Goal: Transaction & Acquisition: Purchase product/service

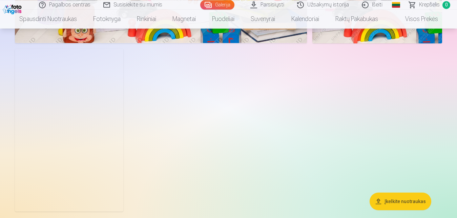
scroll to position [4523, 0]
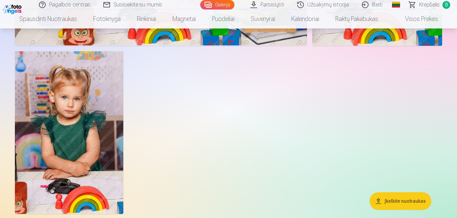
click at [317, 6] on link "Užsakymų istorija" at bounding box center [323, 4] width 65 height 9
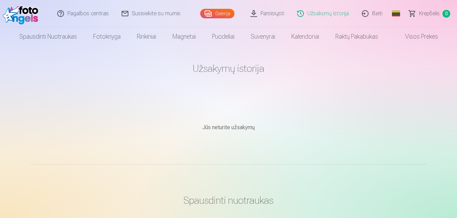
click at [222, 12] on link "Galerija" at bounding box center [217, 13] width 34 height 9
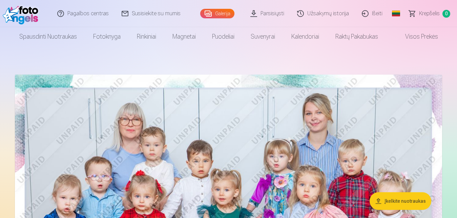
click at [212, 117] on img at bounding box center [228, 216] width 427 height 285
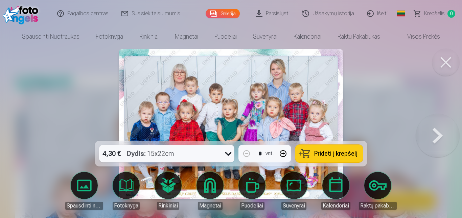
click at [226, 153] on icon at bounding box center [228, 153] width 11 height 11
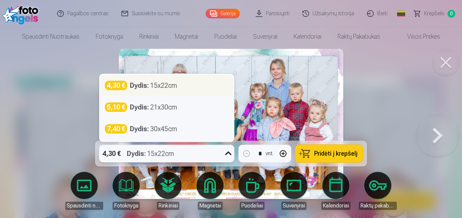
click at [169, 86] on div "Dydis : 15x22cm" at bounding box center [153, 85] width 47 height 9
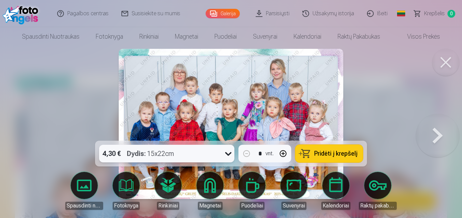
click at [334, 158] on button "Pridėti į krepšelį" at bounding box center [330, 154] width 68 height 18
click at [440, 134] on button at bounding box center [437, 124] width 43 height 20
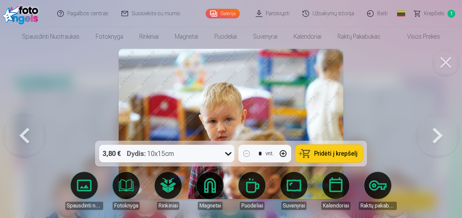
click at [440, 134] on button at bounding box center [437, 124] width 43 height 20
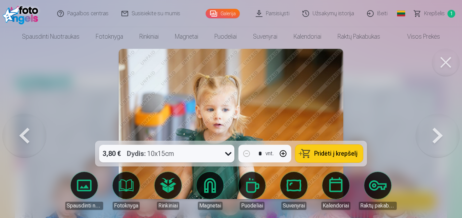
click at [440, 134] on button at bounding box center [437, 124] width 43 height 20
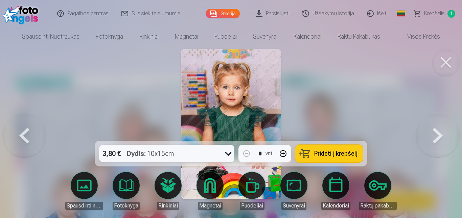
click at [440, 134] on button at bounding box center [437, 124] width 43 height 20
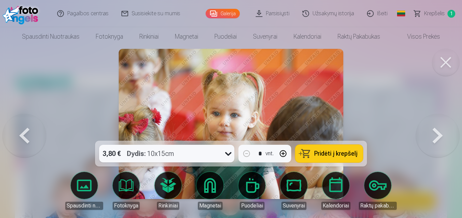
click at [440, 134] on button at bounding box center [437, 124] width 43 height 20
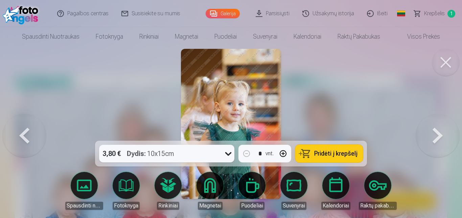
click at [440, 134] on button at bounding box center [437, 124] width 43 height 20
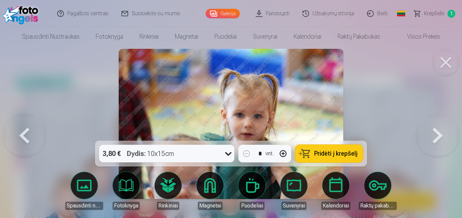
click at [440, 134] on button at bounding box center [437, 124] width 43 height 20
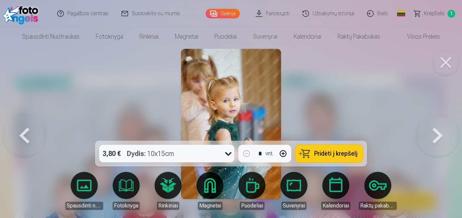
click at [440, 134] on button at bounding box center [437, 124] width 43 height 20
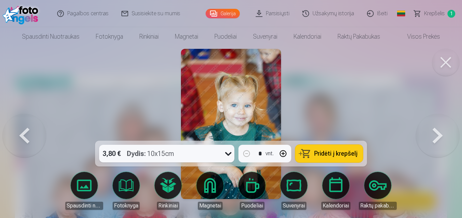
click at [441, 134] on button at bounding box center [437, 124] width 43 height 20
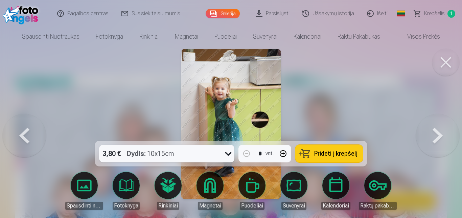
click at [441, 134] on button at bounding box center [437, 124] width 43 height 20
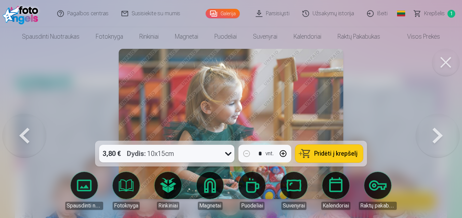
click at [441, 134] on button at bounding box center [437, 124] width 43 height 20
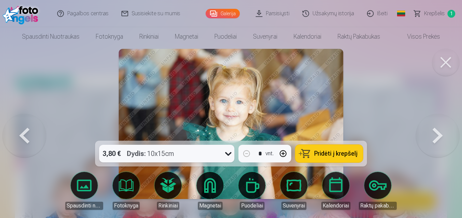
click at [441, 134] on button at bounding box center [437, 124] width 43 height 20
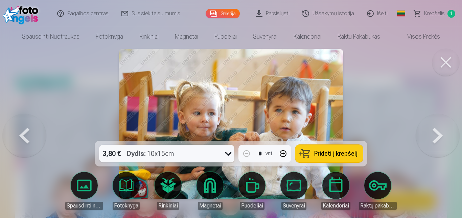
click at [441, 134] on button at bounding box center [437, 124] width 43 height 20
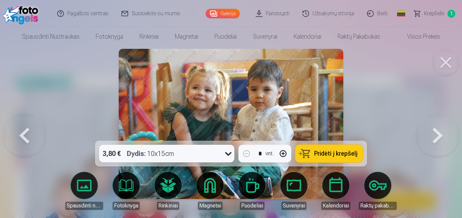
click at [441, 134] on button at bounding box center [437, 124] width 43 height 20
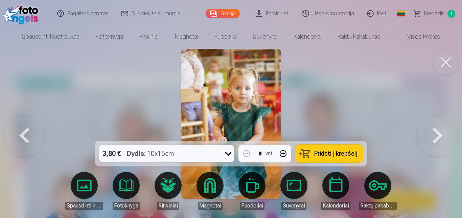
click at [441, 134] on button at bounding box center [437, 124] width 43 height 20
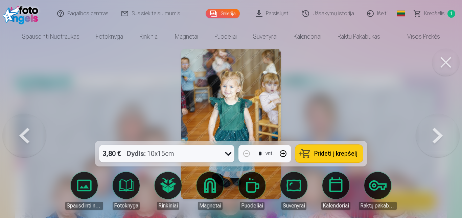
click at [440, 134] on button at bounding box center [437, 124] width 43 height 20
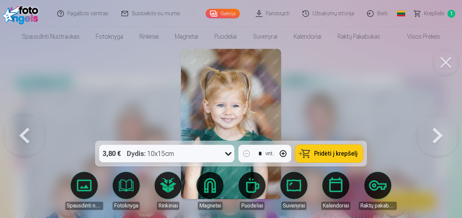
click at [440, 134] on button at bounding box center [437, 124] width 43 height 20
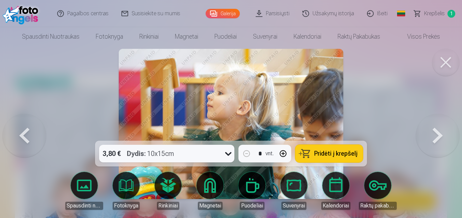
click at [440, 134] on button at bounding box center [437, 124] width 43 height 20
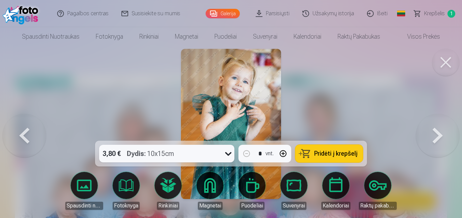
click at [440, 134] on button at bounding box center [437, 124] width 43 height 20
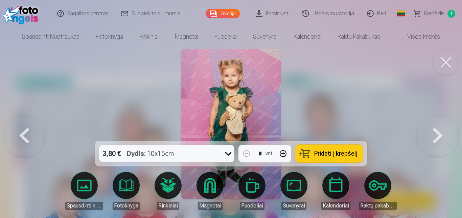
click at [440, 134] on button at bounding box center [437, 124] width 43 height 20
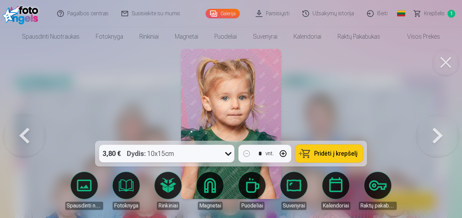
click at [440, 134] on button at bounding box center [437, 124] width 43 height 20
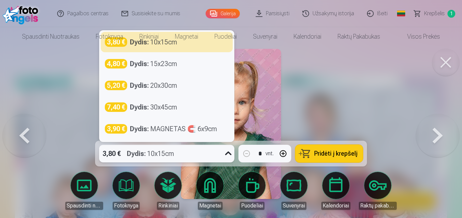
click at [224, 155] on icon at bounding box center [228, 153] width 11 height 11
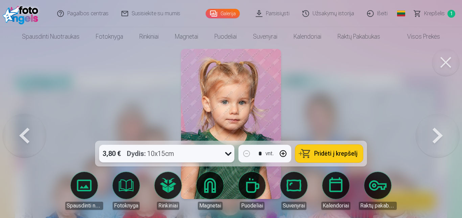
click at [224, 155] on icon at bounding box center [228, 153] width 11 height 11
click at [307, 156] on button "Pridėti į krepšelį" at bounding box center [330, 154] width 68 height 18
click at [441, 129] on button at bounding box center [437, 124] width 43 height 20
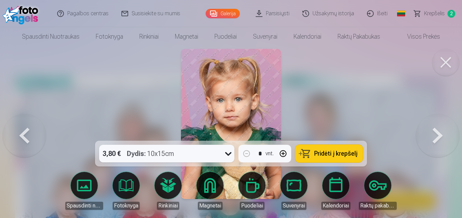
click at [441, 129] on button at bounding box center [437, 124] width 43 height 20
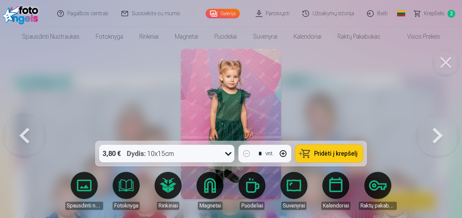
click at [440, 129] on button at bounding box center [437, 124] width 43 height 20
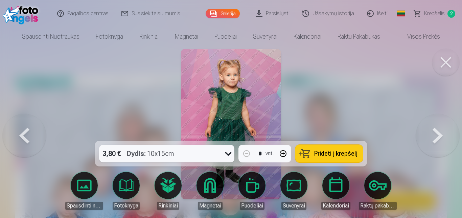
click at [440, 129] on button at bounding box center [437, 124] width 43 height 20
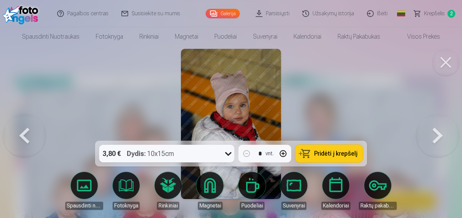
click at [440, 129] on button at bounding box center [437, 124] width 43 height 20
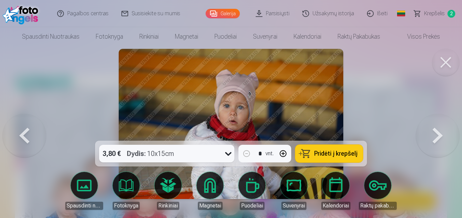
click at [440, 129] on button at bounding box center [437, 124] width 43 height 20
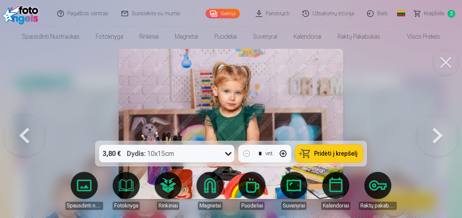
click at [331, 151] on span "Pridėti į krepšelį" at bounding box center [335, 153] width 43 height 6
click at [447, 134] on button at bounding box center [437, 124] width 43 height 20
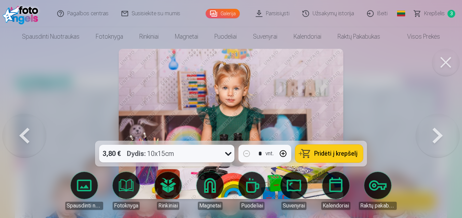
click at [447, 134] on button at bounding box center [437, 124] width 43 height 20
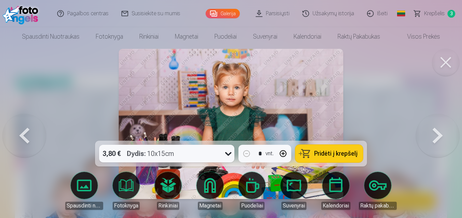
click at [29, 134] on button at bounding box center [24, 124] width 43 height 20
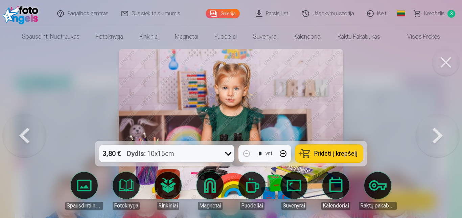
click at [29, 134] on button at bounding box center [24, 124] width 43 height 20
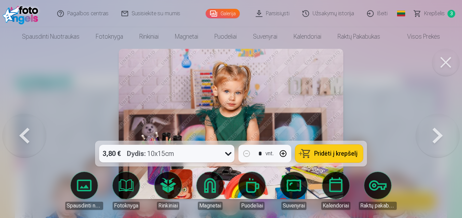
click at [449, 134] on button at bounding box center [437, 124] width 43 height 20
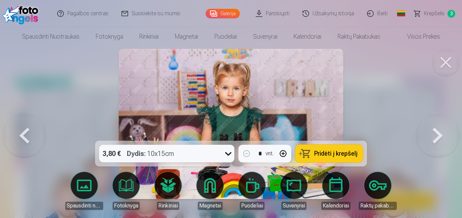
click at [449, 134] on button at bounding box center [437, 124] width 43 height 20
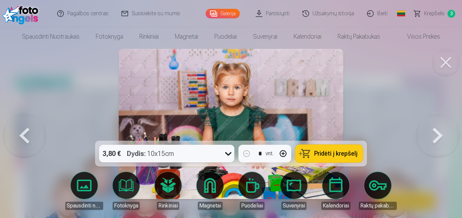
click at [449, 134] on button at bounding box center [437, 124] width 43 height 20
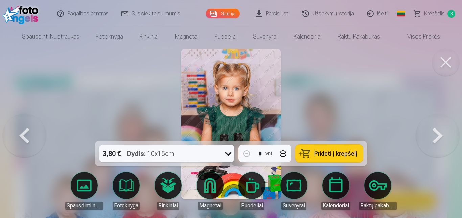
click at [449, 134] on button at bounding box center [437, 124] width 43 height 20
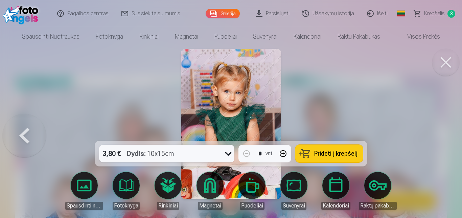
click at [449, 135] on div at bounding box center [231, 109] width 462 height 218
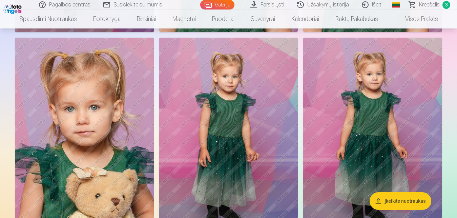
scroll to position [3361, 0]
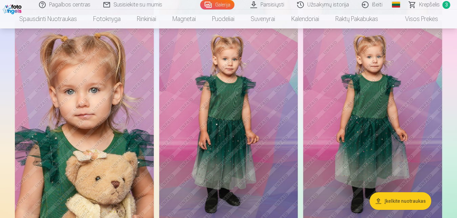
click at [255, 170] on img at bounding box center [228, 124] width 139 height 208
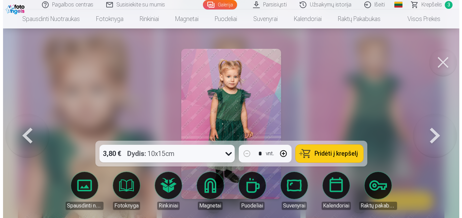
scroll to position [3402, 0]
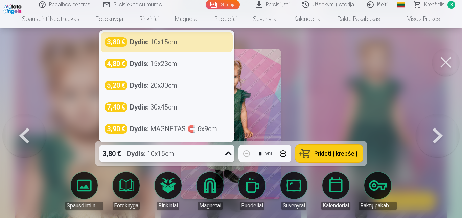
click at [230, 154] on icon at bounding box center [228, 153] width 6 height 4
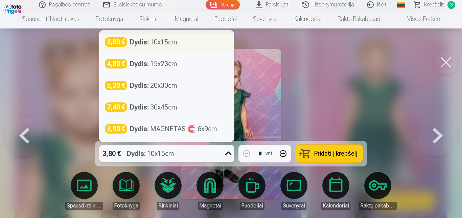
click at [179, 46] on div "3,80 € Dydis : 10x15cm" at bounding box center [167, 41] width 124 height 9
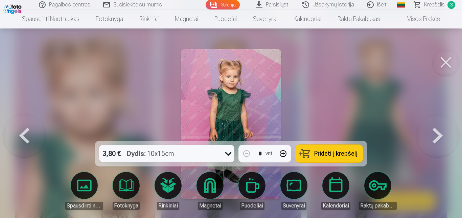
click at [338, 152] on span "Pridėti į krepšelį" at bounding box center [335, 153] width 43 height 6
click at [447, 60] on button at bounding box center [446, 62] width 27 height 27
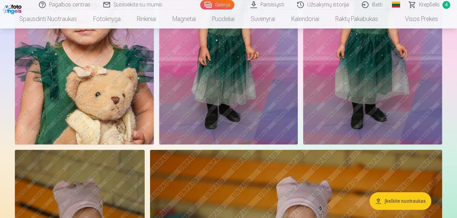
scroll to position [3447, 0]
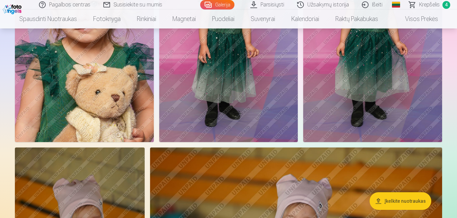
click at [456, 215] on div "Įkelkite nuotraukas Spausdinti nuotraukas Aukštos kokybės spausdintos nuotrauko…" at bounding box center [228, 35] width 457 height 6964
click at [455, 214] on div "Įkelkite nuotraukas Spausdinti nuotraukas Aukštos kokybės spausdintos nuotrauko…" at bounding box center [228, 35] width 457 height 6964
click at [455, 213] on div "Įkelkite nuotraukas Spausdinti nuotraukas Aukštos kokybės spausdintos nuotrauko…" at bounding box center [228, 35] width 457 height 6964
drag, startPoint x: 455, startPoint y: 213, endPoint x: 459, endPoint y: 215, distance: 4.5
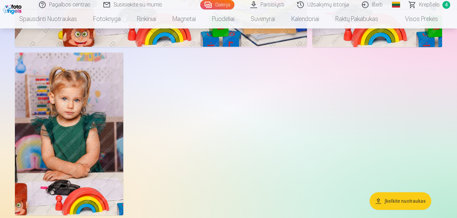
drag, startPoint x: 462, startPoint y: 215, endPoint x: 459, endPoint y: 213, distance: 3.8
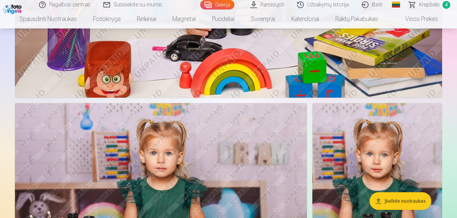
scroll to position [4270, 0]
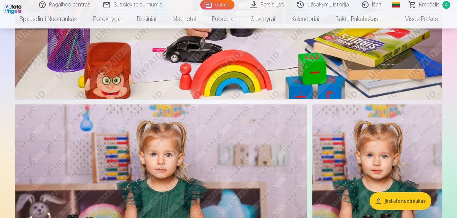
click at [424, 6] on span "Krepšelis" at bounding box center [429, 5] width 21 height 8
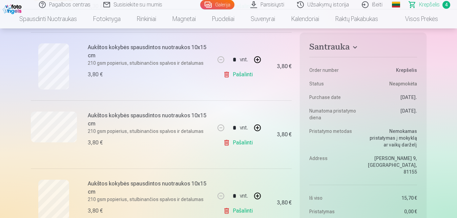
scroll to position [222, 0]
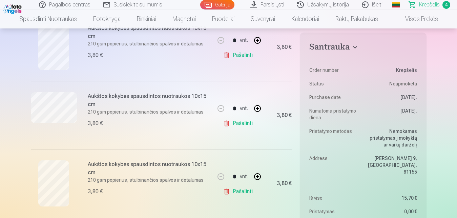
click at [216, 5] on link "Galerija" at bounding box center [217, 4] width 34 height 9
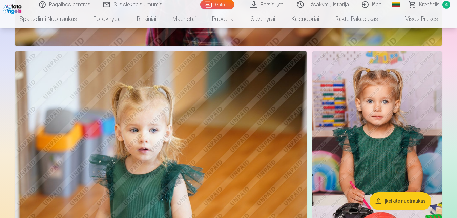
scroll to position [649, 0]
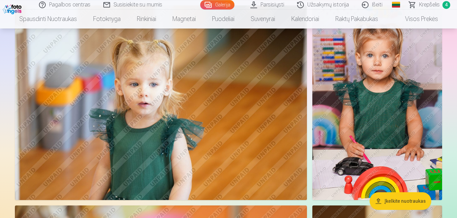
click at [428, 3] on span "Krepšelis" at bounding box center [429, 5] width 21 height 8
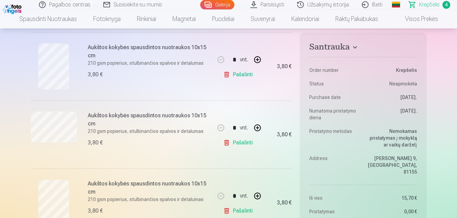
scroll to position [198, 0]
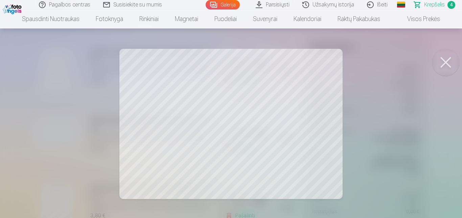
click at [18, 162] on div at bounding box center [231, 109] width 462 height 218
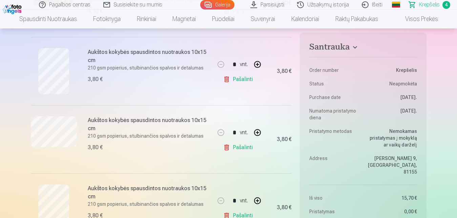
click at [217, 7] on link "Galerija" at bounding box center [217, 4] width 34 height 9
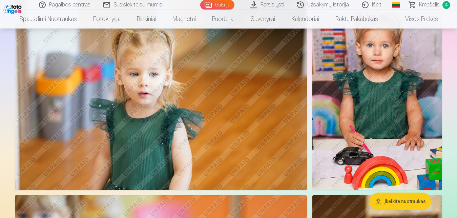
scroll to position [662, 0]
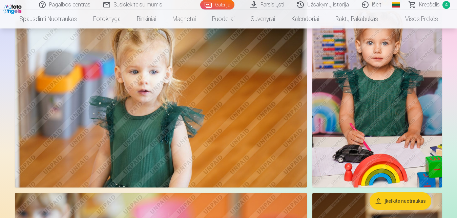
click at [411, 153] on img at bounding box center [377, 90] width 130 height 195
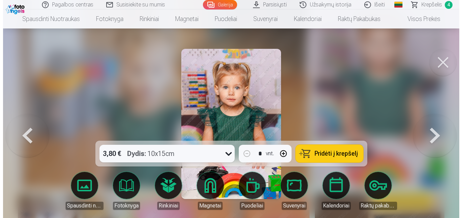
scroll to position [669, 0]
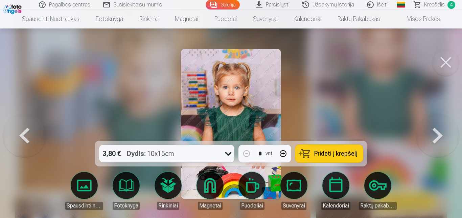
click at [326, 154] on span "Pridėti į krepšelį" at bounding box center [335, 153] width 43 height 6
click at [439, 134] on button at bounding box center [437, 124] width 43 height 20
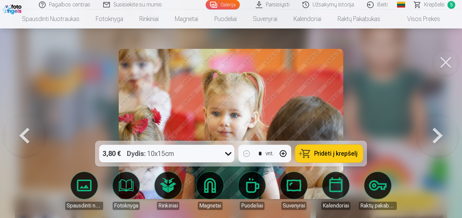
click at [439, 134] on button at bounding box center [437, 124] width 43 height 20
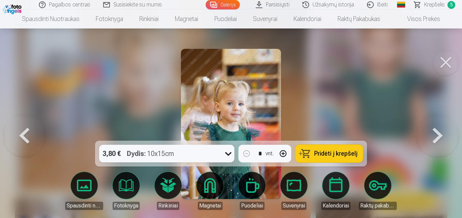
click at [439, 134] on button at bounding box center [437, 124] width 43 height 20
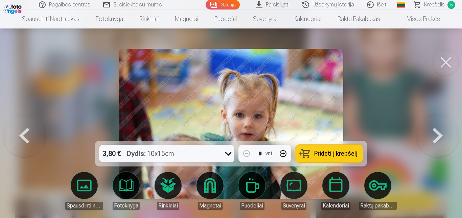
click at [439, 134] on button at bounding box center [437, 124] width 43 height 20
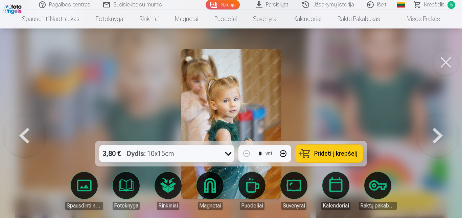
click at [439, 134] on button at bounding box center [437, 124] width 43 height 20
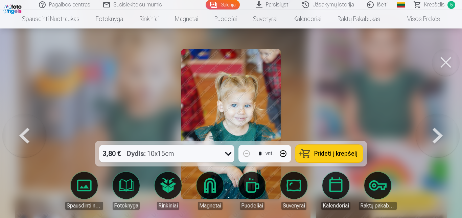
click at [439, 134] on button at bounding box center [437, 124] width 43 height 20
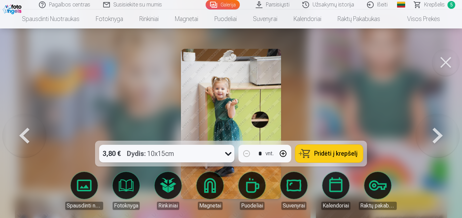
click at [439, 134] on button at bounding box center [437, 124] width 43 height 20
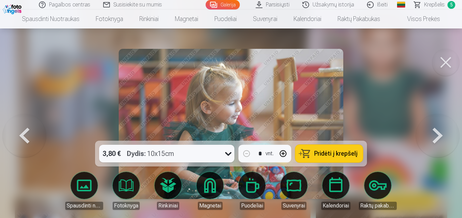
click at [440, 134] on button at bounding box center [437, 124] width 43 height 20
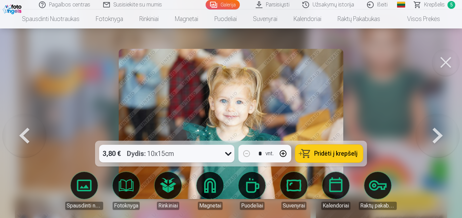
click at [440, 134] on button at bounding box center [437, 124] width 43 height 20
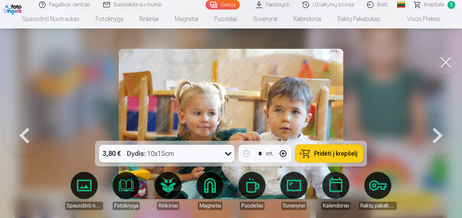
click at [439, 134] on button at bounding box center [437, 124] width 43 height 20
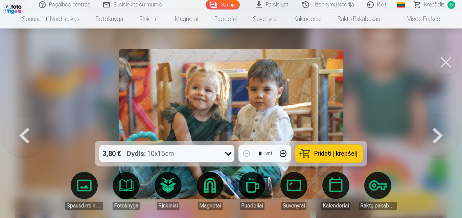
click at [434, 134] on button at bounding box center [437, 124] width 43 height 20
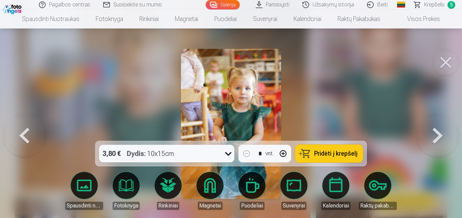
click at [433, 134] on button at bounding box center [437, 124] width 43 height 20
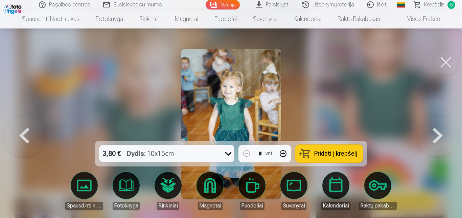
click at [433, 134] on button at bounding box center [437, 124] width 43 height 20
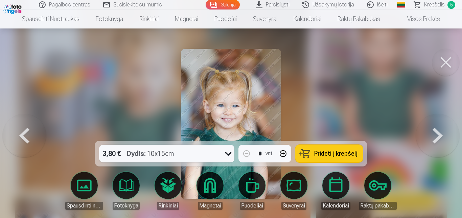
click at [434, 134] on button at bounding box center [437, 124] width 43 height 20
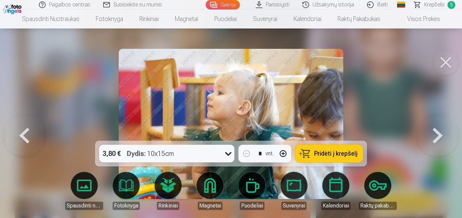
click at [434, 134] on button at bounding box center [437, 124] width 43 height 20
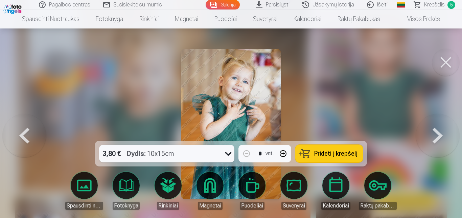
click at [434, 134] on button at bounding box center [437, 124] width 43 height 20
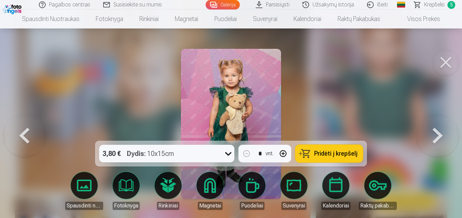
click at [434, 134] on button at bounding box center [437, 124] width 43 height 20
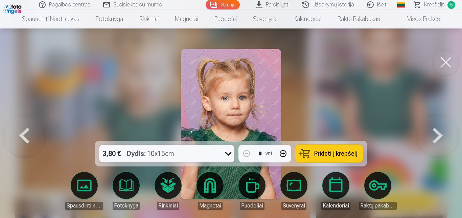
click at [24, 134] on button at bounding box center [24, 124] width 43 height 20
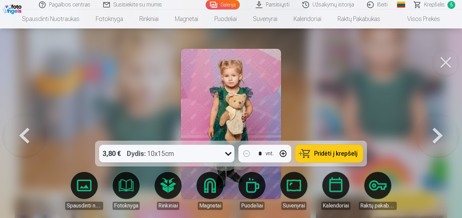
click at [438, 130] on button at bounding box center [437, 124] width 43 height 20
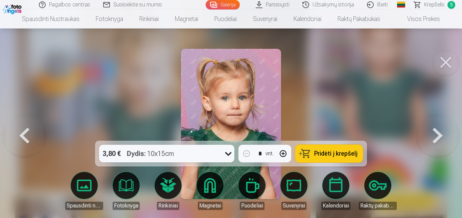
click at [438, 130] on button at bounding box center [437, 124] width 43 height 20
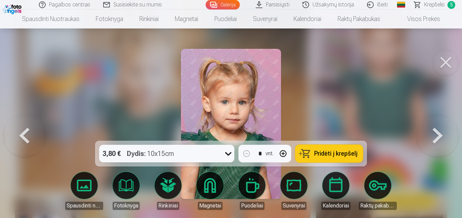
click at [438, 130] on button at bounding box center [437, 124] width 43 height 20
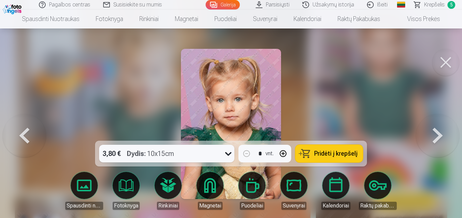
click at [438, 130] on button at bounding box center [437, 124] width 43 height 20
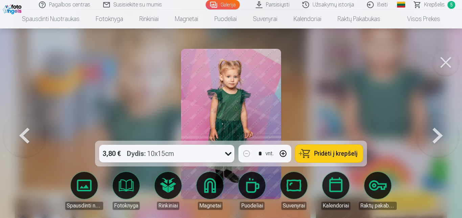
click at [438, 130] on button at bounding box center [437, 124] width 43 height 20
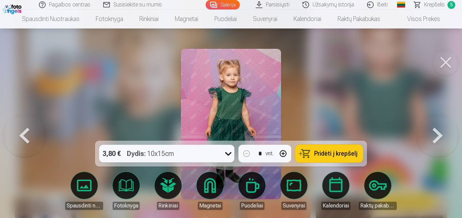
click at [438, 130] on button at bounding box center [437, 124] width 43 height 20
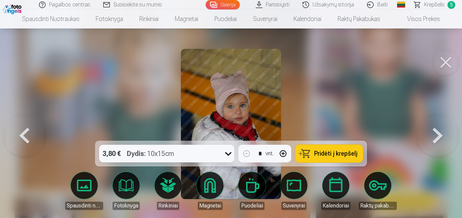
click at [23, 134] on button at bounding box center [24, 124] width 43 height 20
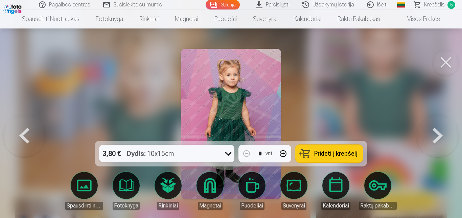
click at [432, 128] on button at bounding box center [437, 124] width 43 height 20
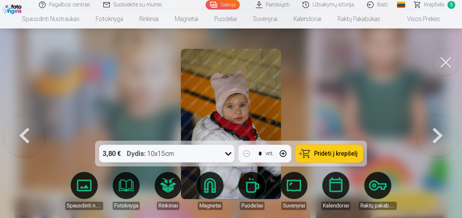
click at [30, 134] on button at bounding box center [24, 124] width 43 height 20
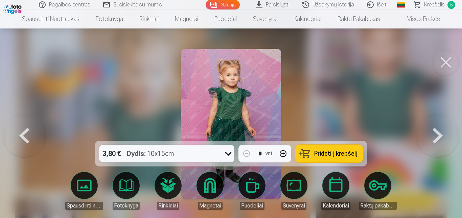
click at [30, 134] on button at bounding box center [24, 124] width 43 height 20
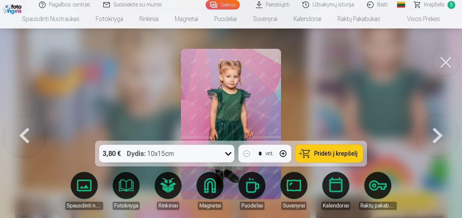
click at [451, 134] on button at bounding box center [437, 124] width 43 height 20
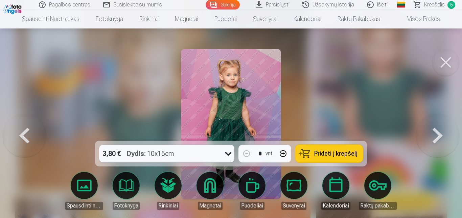
click at [30, 134] on button at bounding box center [24, 124] width 43 height 20
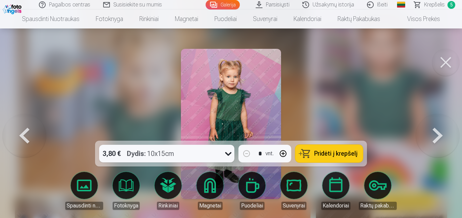
click at [202, 152] on div "3,80 € Dydis : 10x15cm" at bounding box center [160, 154] width 123 height 18
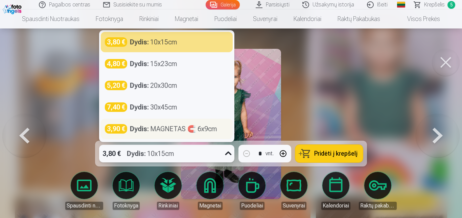
click at [195, 132] on div "Dydis : MAGNETAS 🧲 6x9cm" at bounding box center [173, 128] width 87 height 9
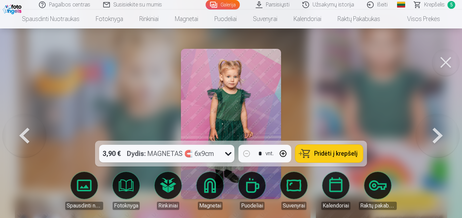
click at [331, 154] on span "Pridėti į krepšelį" at bounding box center [335, 153] width 43 height 6
click at [441, 5] on span "Krepšelis" at bounding box center [434, 5] width 21 height 8
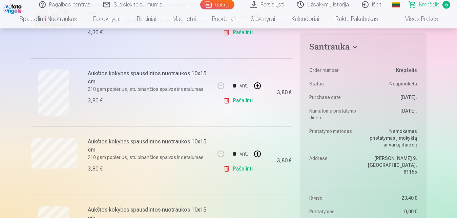
scroll to position [172, 0]
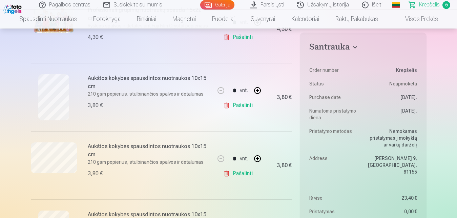
click at [248, 105] on link "Pašalinti" at bounding box center [239, 106] width 32 height 14
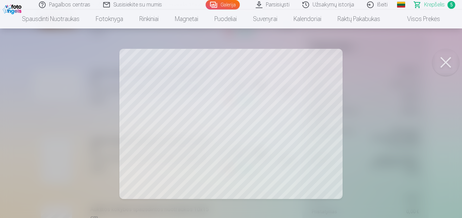
click at [444, 61] on button at bounding box center [446, 62] width 27 height 27
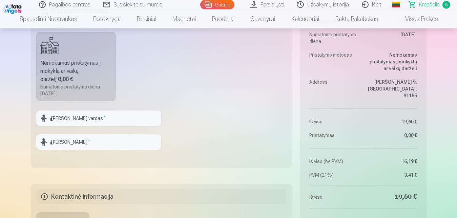
scroll to position [522, 0]
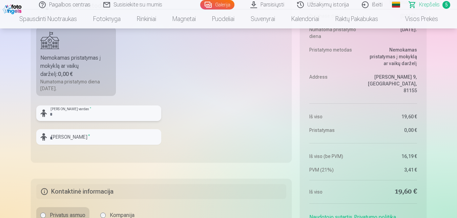
click at [92, 115] on input "text" at bounding box center [98, 113] width 125 height 16
type input "*"
click at [123, 111] on input "**" at bounding box center [98, 113] width 125 height 16
type input "*****"
click at [113, 140] on input "*" at bounding box center [98, 137] width 125 height 16
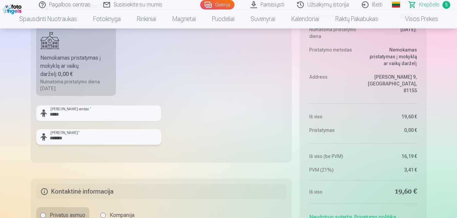
type input "*******"
click at [61, 156] on fieldset "Pristatymo metodas Nemokamas pristatymas į mokyklą ar vaikų darželį : 0,00 € Nu…" at bounding box center [161, 77] width 261 height 169
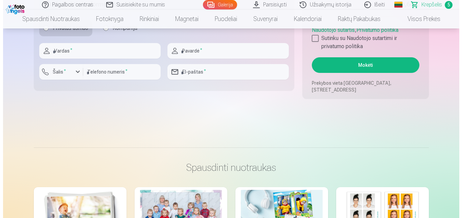
scroll to position [712, 0]
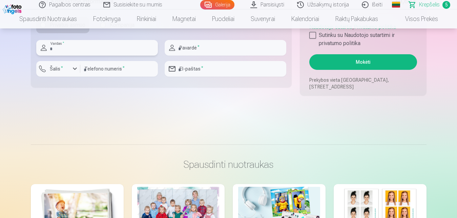
click at [114, 44] on input "text" at bounding box center [97, 48] width 122 height 16
type input "*"
type input "********"
click at [198, 54] on input "text" at bounding box center [226, 48] width 122 height 16
type input "**********"
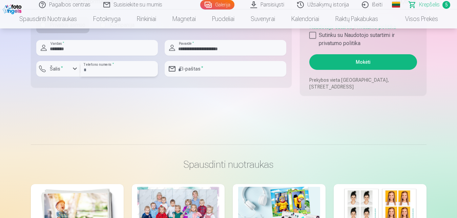
click at [111, 70] on input "number" at bounding box center [119, 69] width 78 height 16
click at [76, 70] on div "button" at bounding box center [75, 69] width 8 height 8
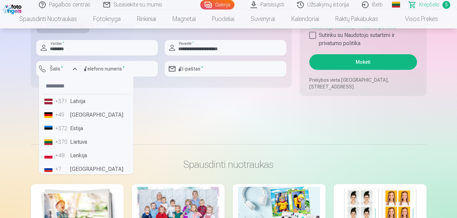
click at [81, 144] on li "+370 Lietuva" at bounding box center [86, 142] width 89 height 14
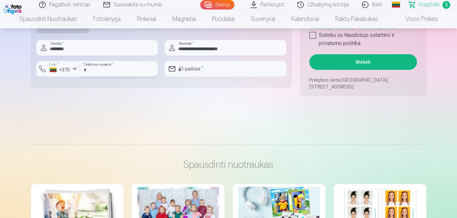
click at [105, 70] on input "number" at bounding box center [119, 69] width 78 height 16
type input "********"
click at [200, 66] on input "email" at bounding box center [226, 69] width 122 height 16
type input "**********"
click at [313, 34] on div at bounding box center [312, 35] width 7 height 7
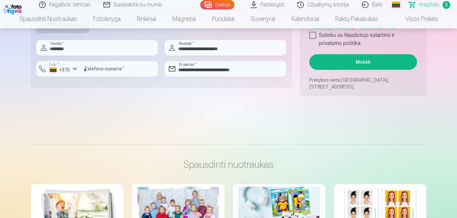
click at [344, 61] on button "Mokėti" at bounding box center [362, 62] width 107 height 16
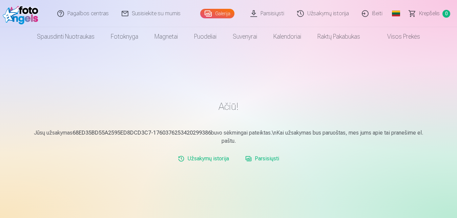
click at [257, 160] on link "Parsisiųsti" at bounding box center [261, 159] width 39 height 14
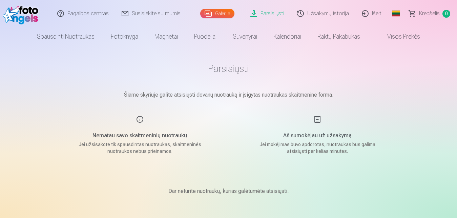
click at [158, 15] on link "Susisiekite su mumis" at bounding box center [151, 13] width 72 height 27
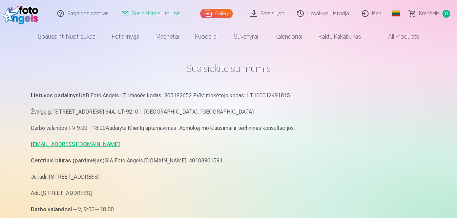
click at [76, 144] on link "pagalba.fotoangels@gmail.com" at bounding box center [75, 144] width 89 height 6
